Goal: Task Accomplishment & Management: Use online tool/utility

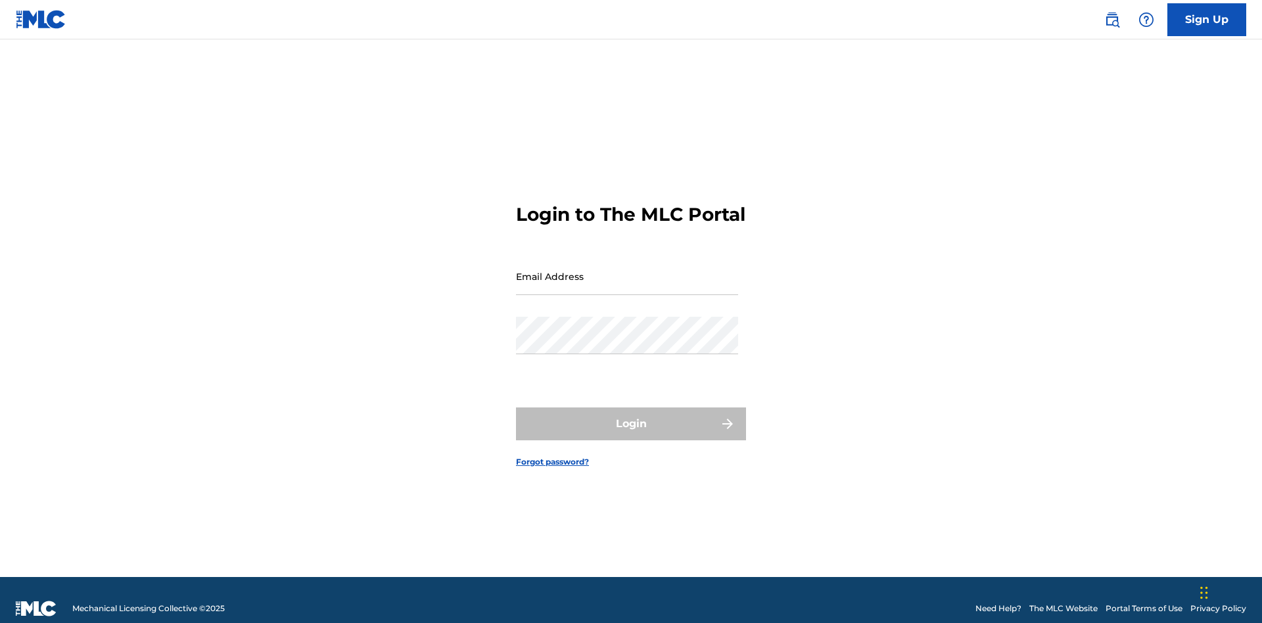
scroll to position [17, 0]
click at [627, 270] on input "Email Address" at bounding box center [627, 276] width 222 height 37
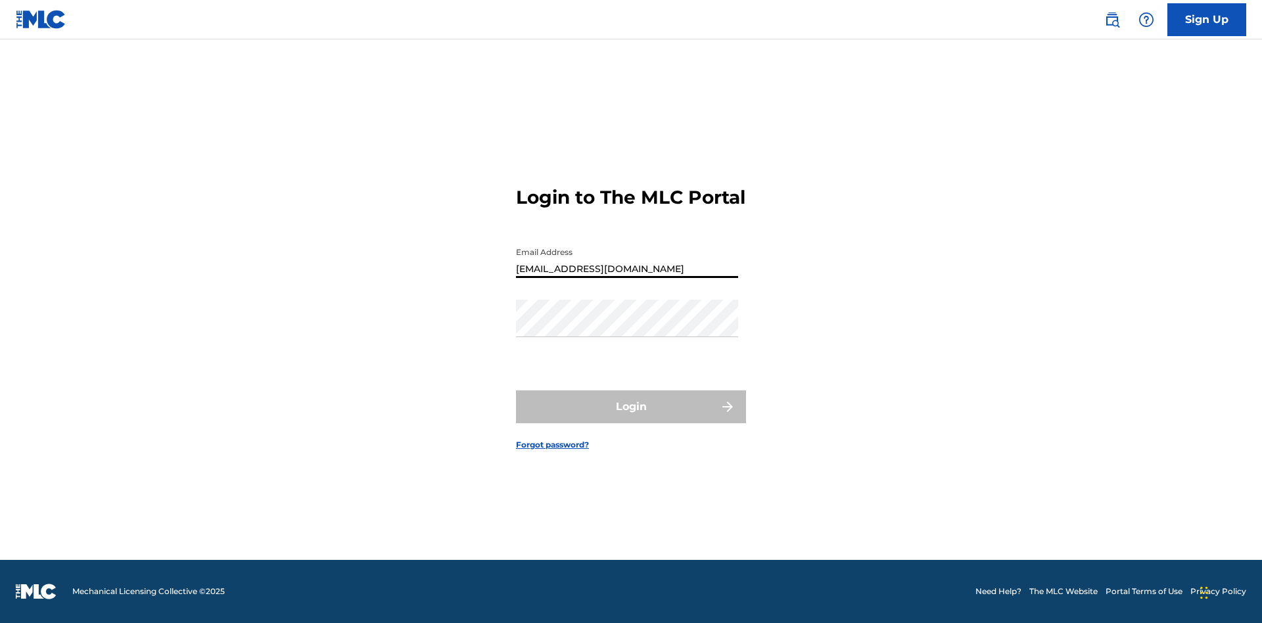
type input "[EMAIL_ADDRESS][DOMAIN_NAME]"
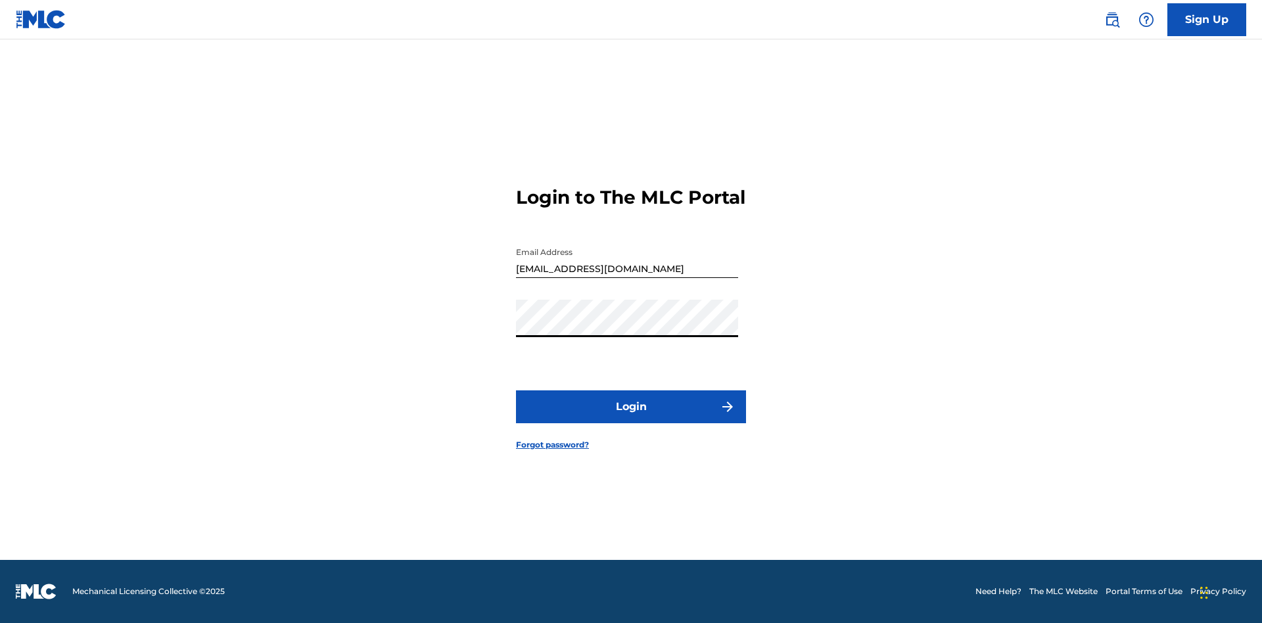
click at [631, 418] on button "Login" at bounding box center [631, 406] width 230 height 33
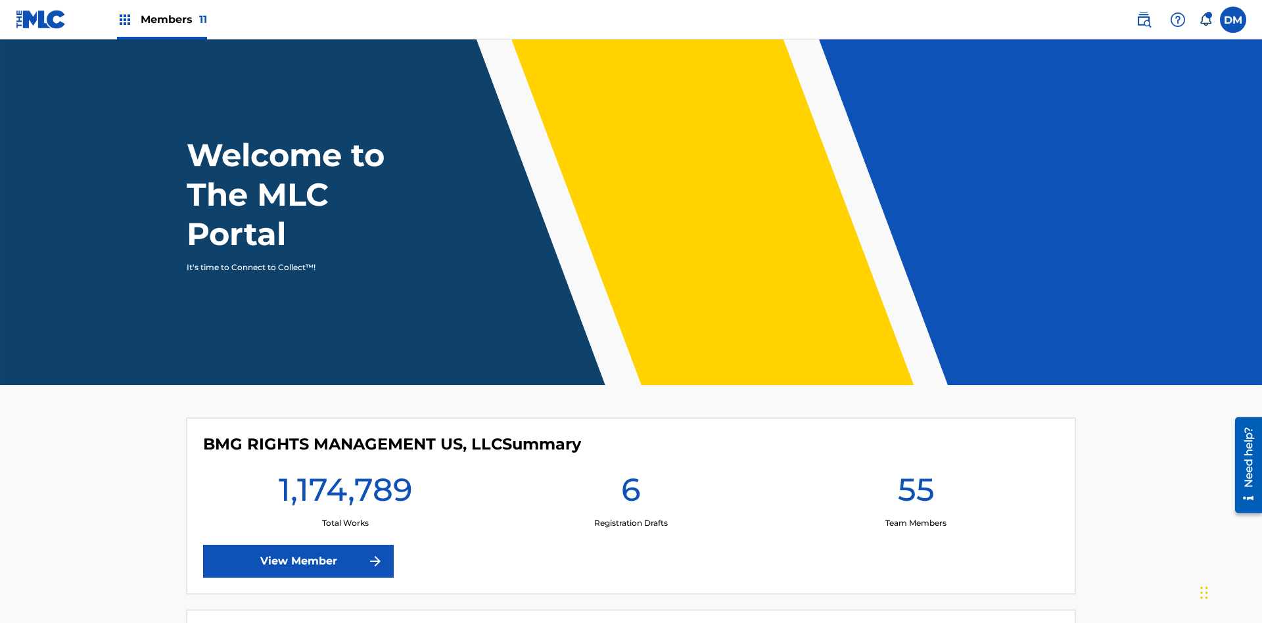
scroll to position [57, 0]
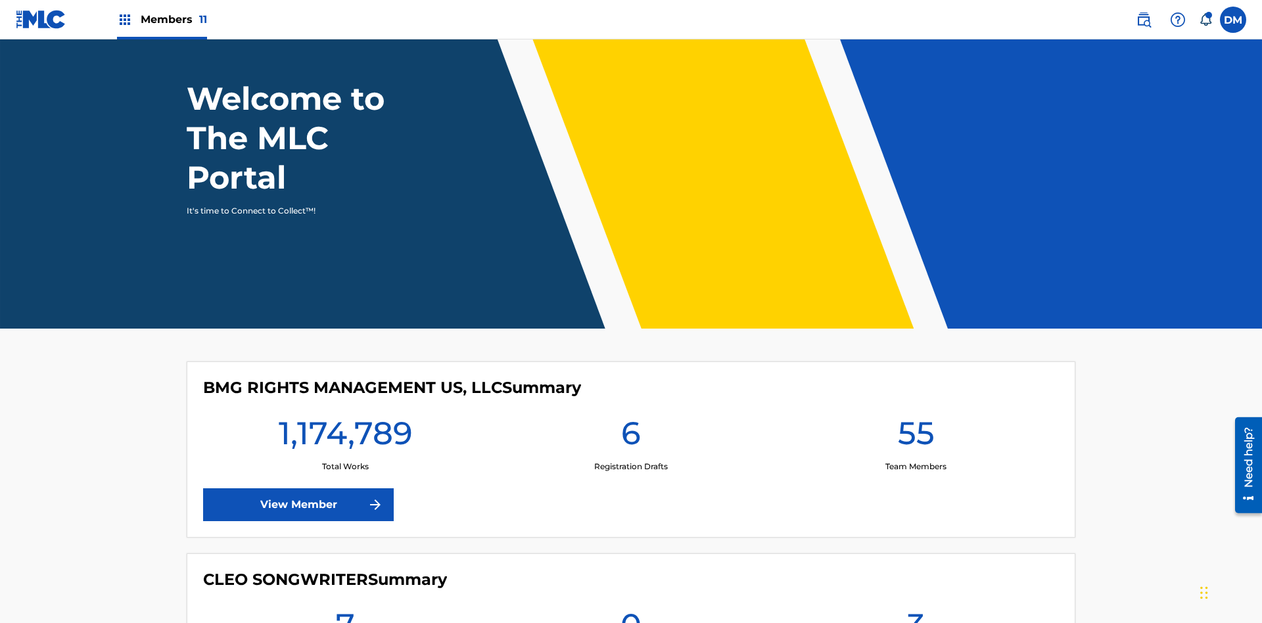
click at [162, 19] on span "Members 11" at bounding box center [174, 19] width 66 height 15
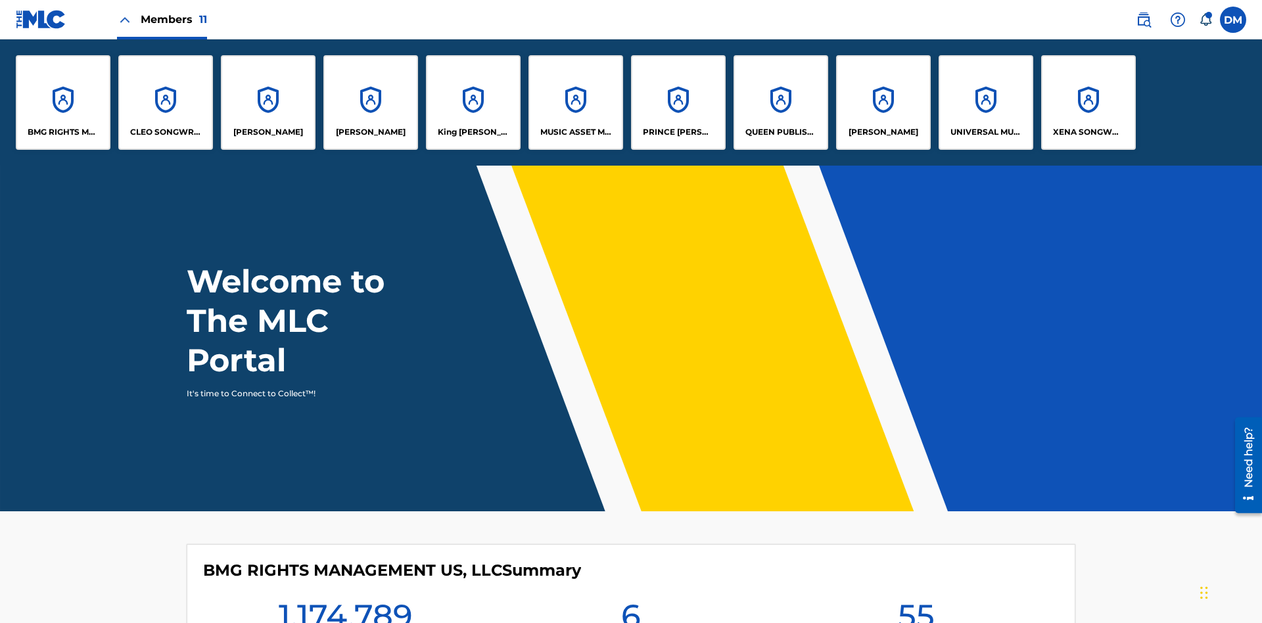
click at [985, 132] on p "UNIVERSAL MUSIC PUB GROUP" at bounding box center [986, 132] width 72 height 12
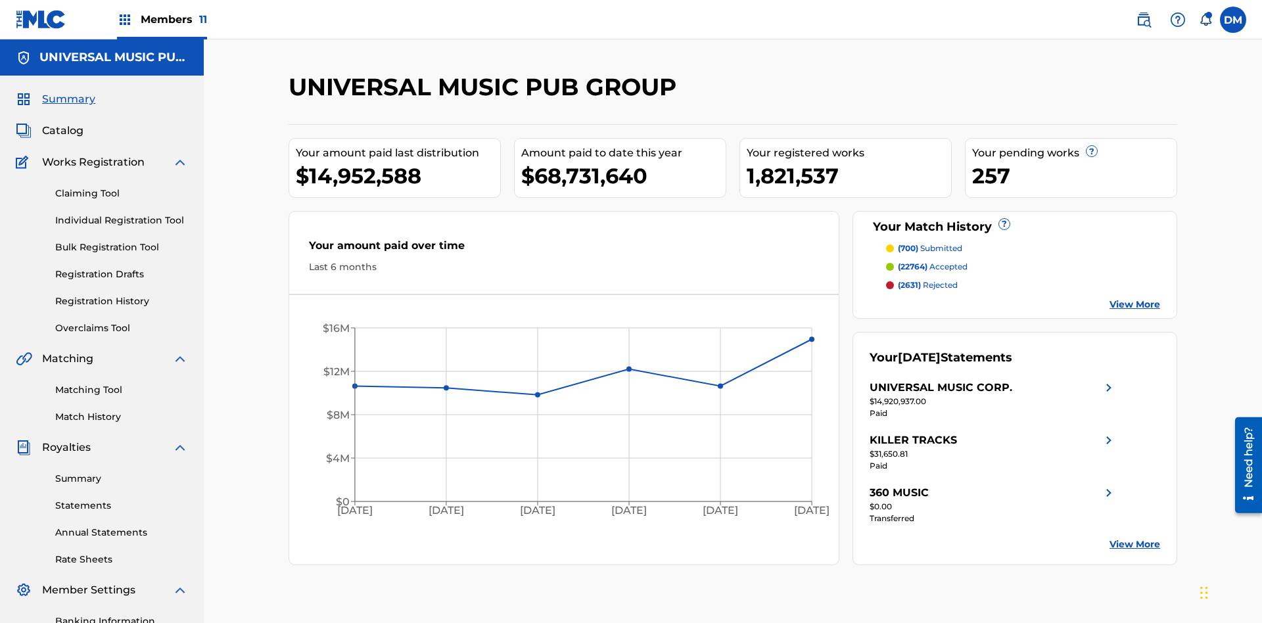
click at [122, 214] on link "Individual Registration Tool" at bounding box center [121, 221] width 133 height 14
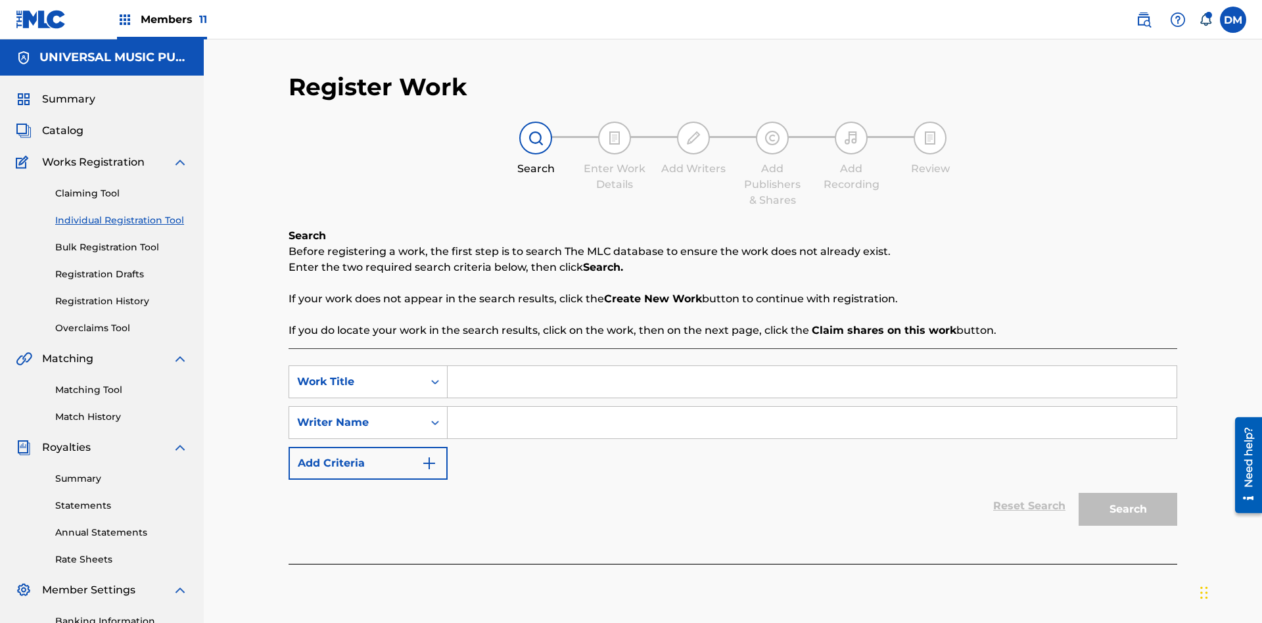
click at [812, 366] on input "Search Form" at bounding box center [812, 382] width 729 height 32
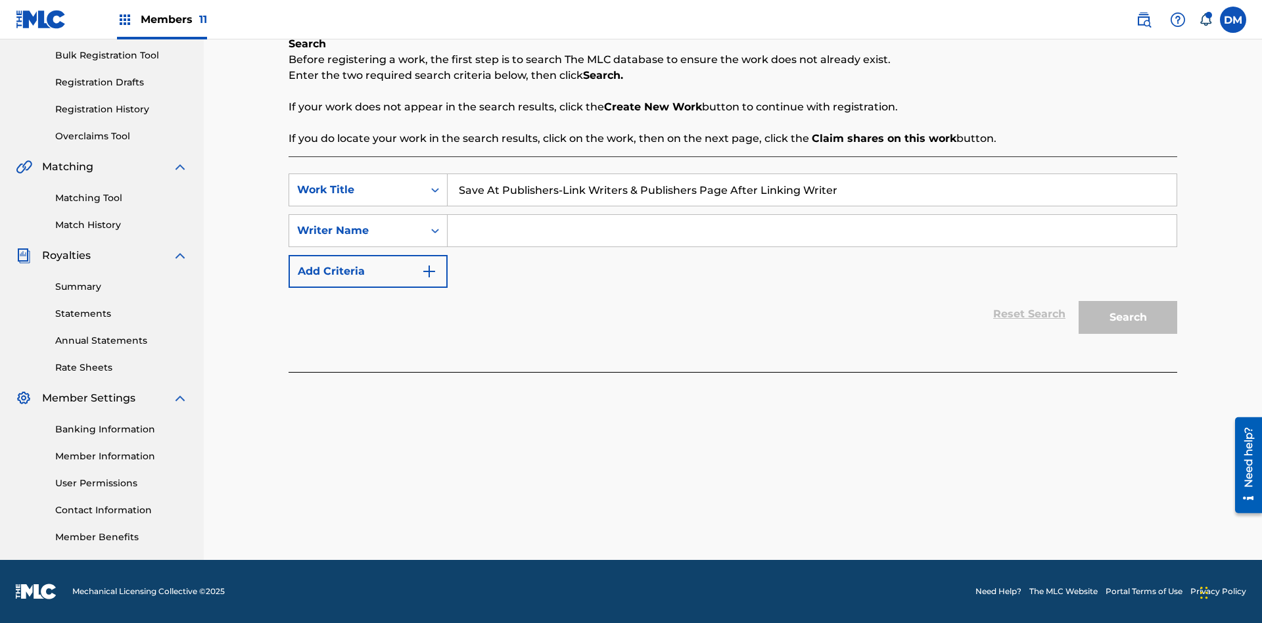
type input "Save At Publishers-Link Writers & Publishers Page After Linking Writer"
click at [812, 231] on input "Search Form" at bounding box center [812, 231] width 729 height 32
type input "QWERTYUIOP"
click at [1128, 317] on button "Search" at bounding box center [1127, 317] width 99 height 33
